Goal: Task Accomplishment & Management: Manage account settings

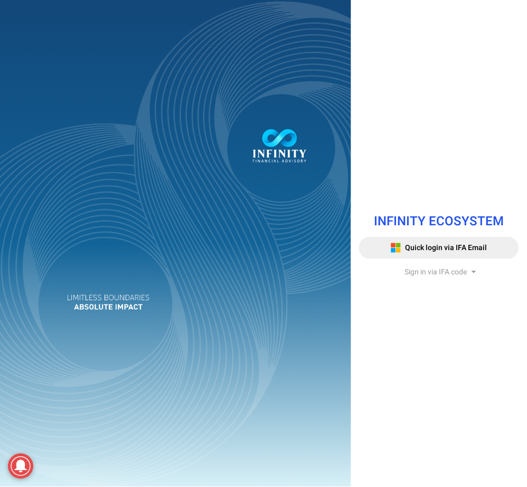
click at [455, 274] on span "Sign in via IFA code" at bounding box center [436, 271] width 62 height 11
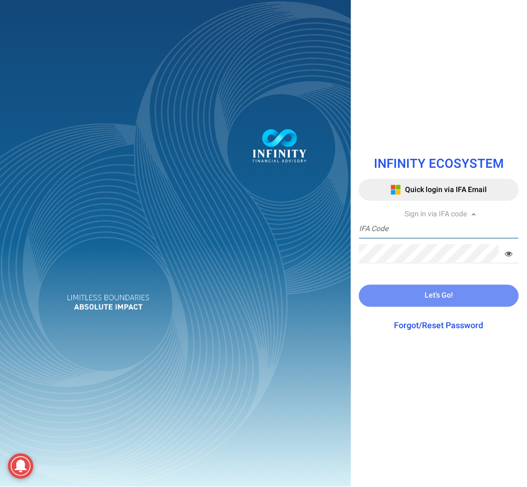
type input "IFA0052"
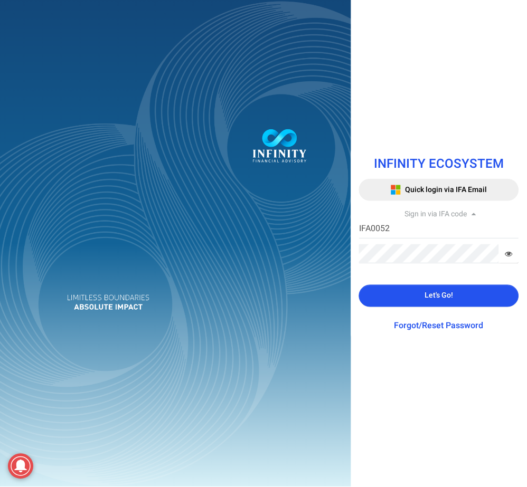
click at [446, 291] on span "Let's Go!" at bounding box center [439, 295] width 28 height 11
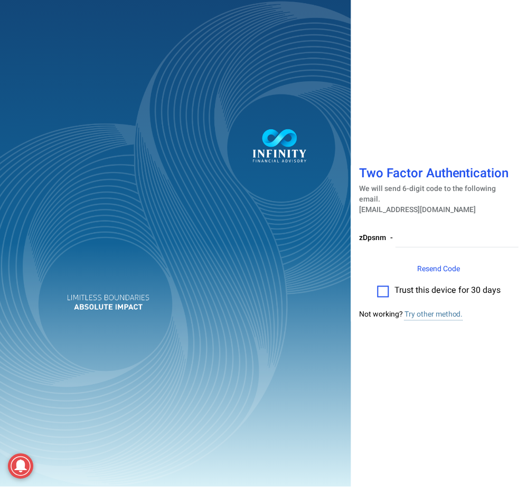
click at [384, 286] on label at bounding box center [383, 292] width 12 height 12
click at [383, 288] on input "checkbox" at bounding box center [383, 288] width 0 height 0
click at [424, 236] on input "number" at bounding box center [456, 238] width 123 height 20
click at [433, 235] on input "number" at bounding box center [456, 238] width 123 height 20
drag, startPoint x: 419, startPoint y: 227, endPoint x: 431, endPoint y: 206, distance: 23.8
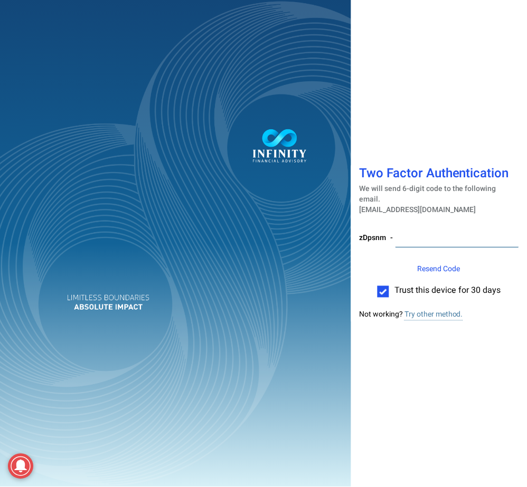
click at [419, 228] on input "number" at bounding box center [456, 238] width 123 height 20
click at [407, 235] on input "number" at bounding box center [456, 238] width 123 height 20
click at [416, 236] on input "number" at bounding box center [456, 238] width 123 height 20
click at [419, 238] on input "number" at bounding box center [456, 238] width 123 height 20
click at [414, 233] on input "number" at bounding box center [456, 238] width 123 height 20
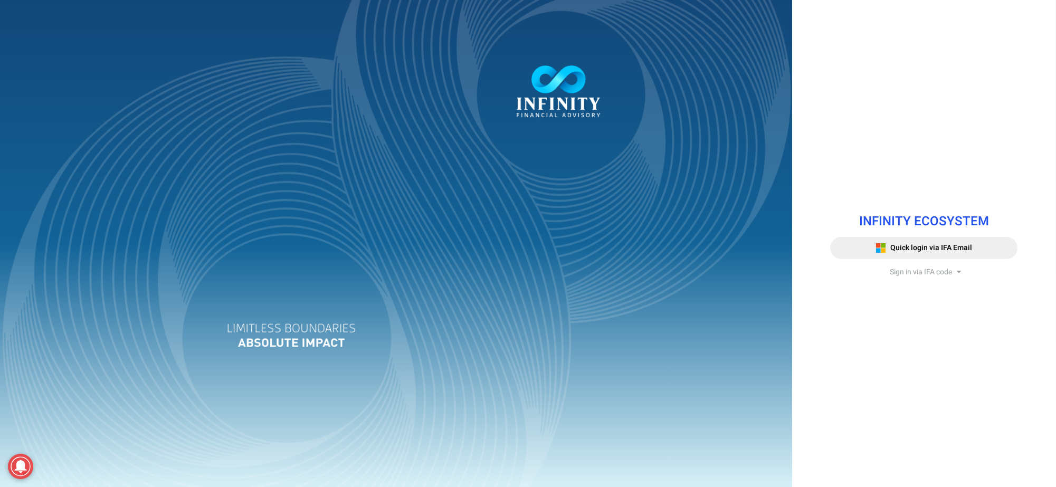
click at [912, 272] on span "Sign in via IFA code" at bounding box center [921, 271] width 62 height 11
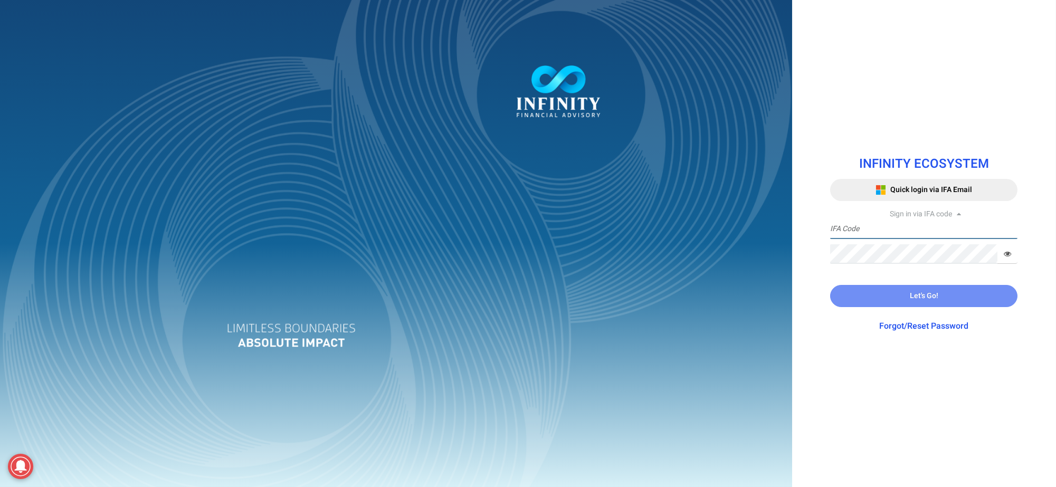
type input "IFA0052"
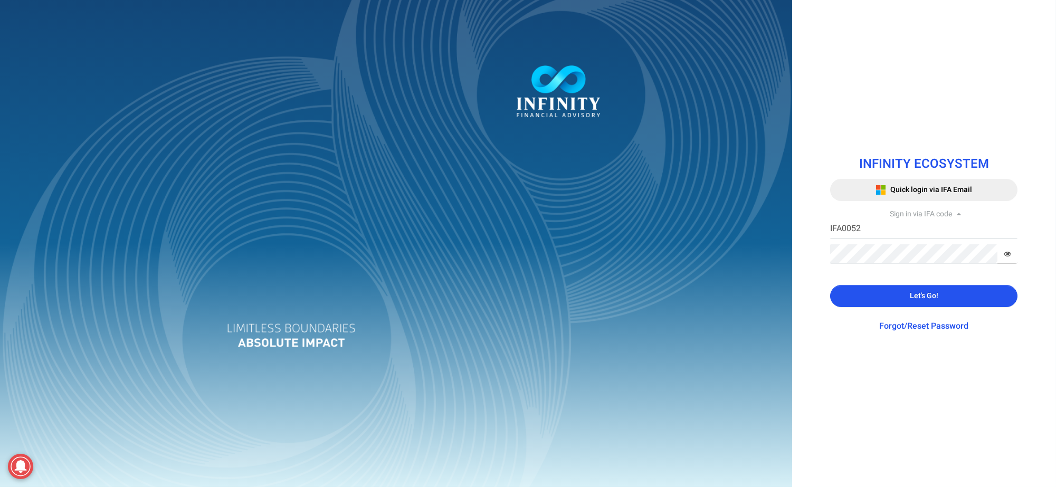
click at [908, 300] on button "Let's Go!" at bounding box center [923, 296] width 187 height 22
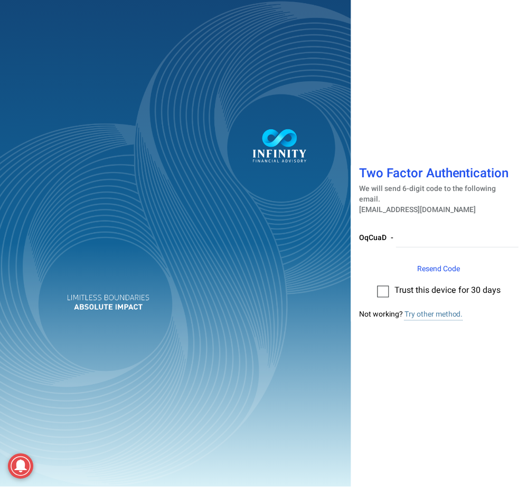
click at [445, 263] on span "Resend Code" at bounding box center [438, 268] width 43 height 11
click at [386, 286] on label at bounding box center [383, 292] width 12 height 12
click at [383, 288] on input "checkbox" at bounding box center [383, 288] width 0 height 0
click at [420, 237] on input "number" at bounding box center [457, 238] width 124 height 20
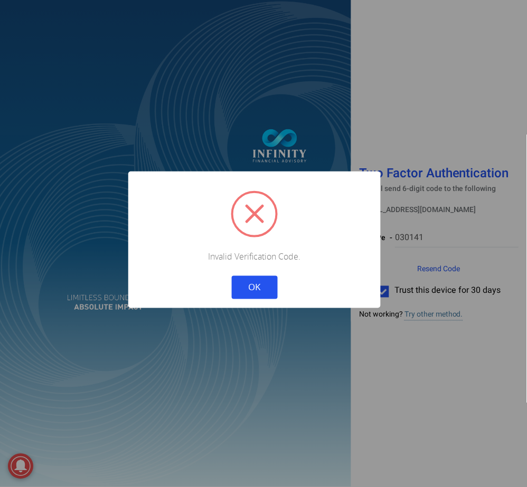
drag, startPoint x: 264, startPoint y: 287, endPoint x: 281, endPoint y: 277, distance: 19.4
click at [268, 283] on button "OK" at bounding box center [255, 287] width 46 height 23
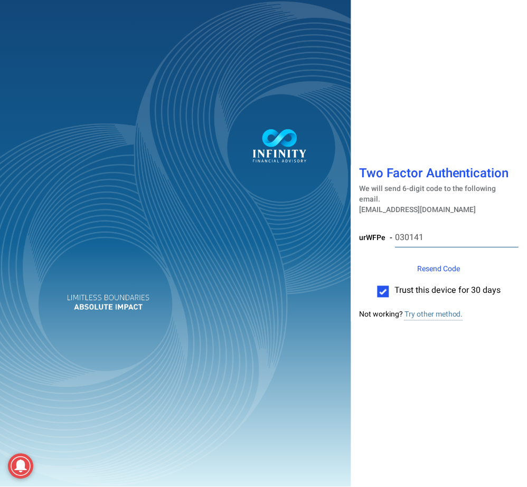
click at [434, 234] on input "030141" at bounding box center [457, 238] width 124 height 20
type input "0"
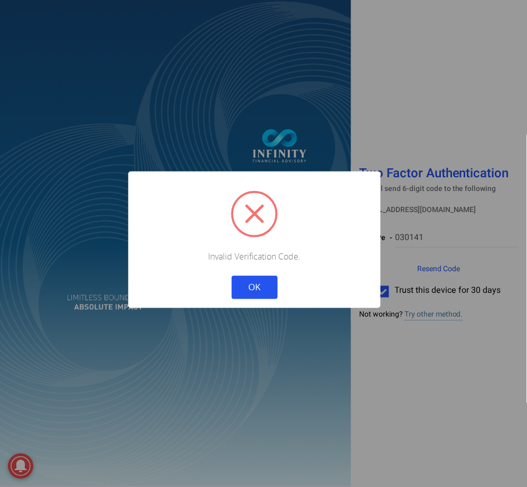
click at [254, 281] on button "OK" at bounding box center [255, 287] width 46 height 23
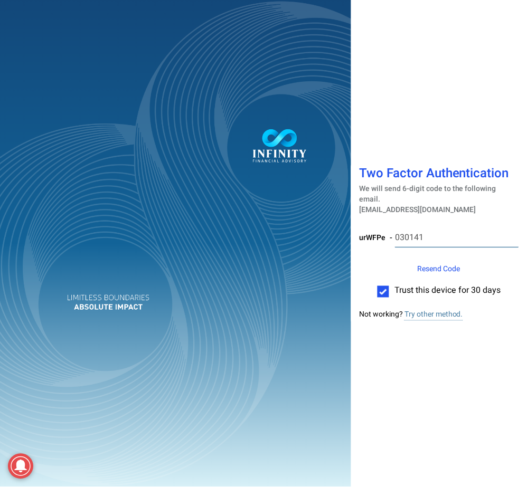
click at [432, 233] on input "030141" at bounding box center [457, 238] width 124 height 20
type input "0"
click at [413, 230] on input "number" at bounding box center [457, 238] width 124 height 20
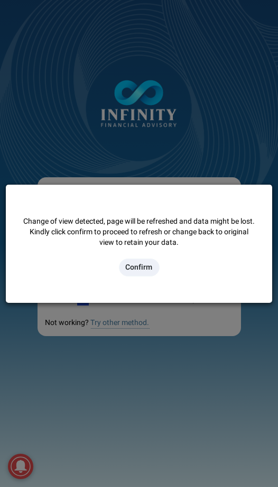
click at [133, 268] on button "Confirm" at bounding box center [139, 268] width 41 height 18
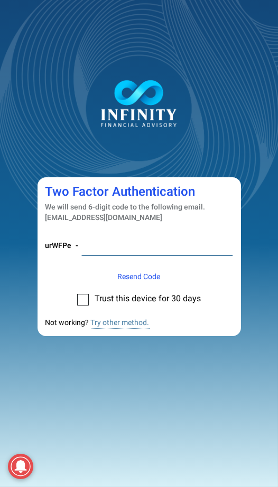
click at [108, 242] on input "number" at bounding box center [156, 246] width 151 height 20
click at [152, 275] on span "Resend Code" at bounding box center [139, 276] width 43 height 11
click at [83, 302] on label at bounding box center [83, 300] width 12 height 12
click at [83, 296] on input "checkbox" at bounding box center [83, 296] width 0 height 0
